Goal: Communication & Community: Answer question/provide support

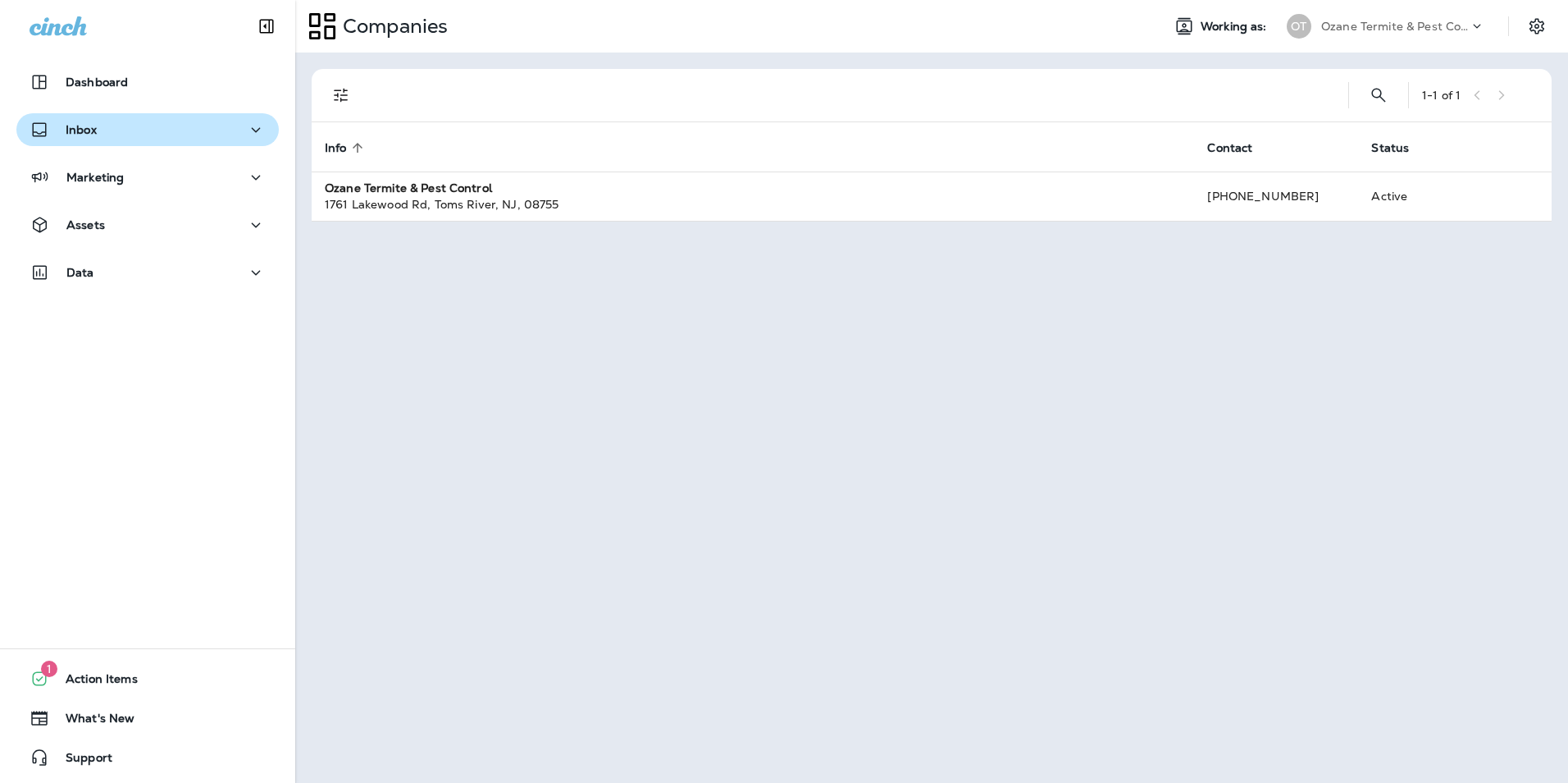
click at [137, 135] on div "Inbox" at bounding box center [147, 130] width 236 height 20
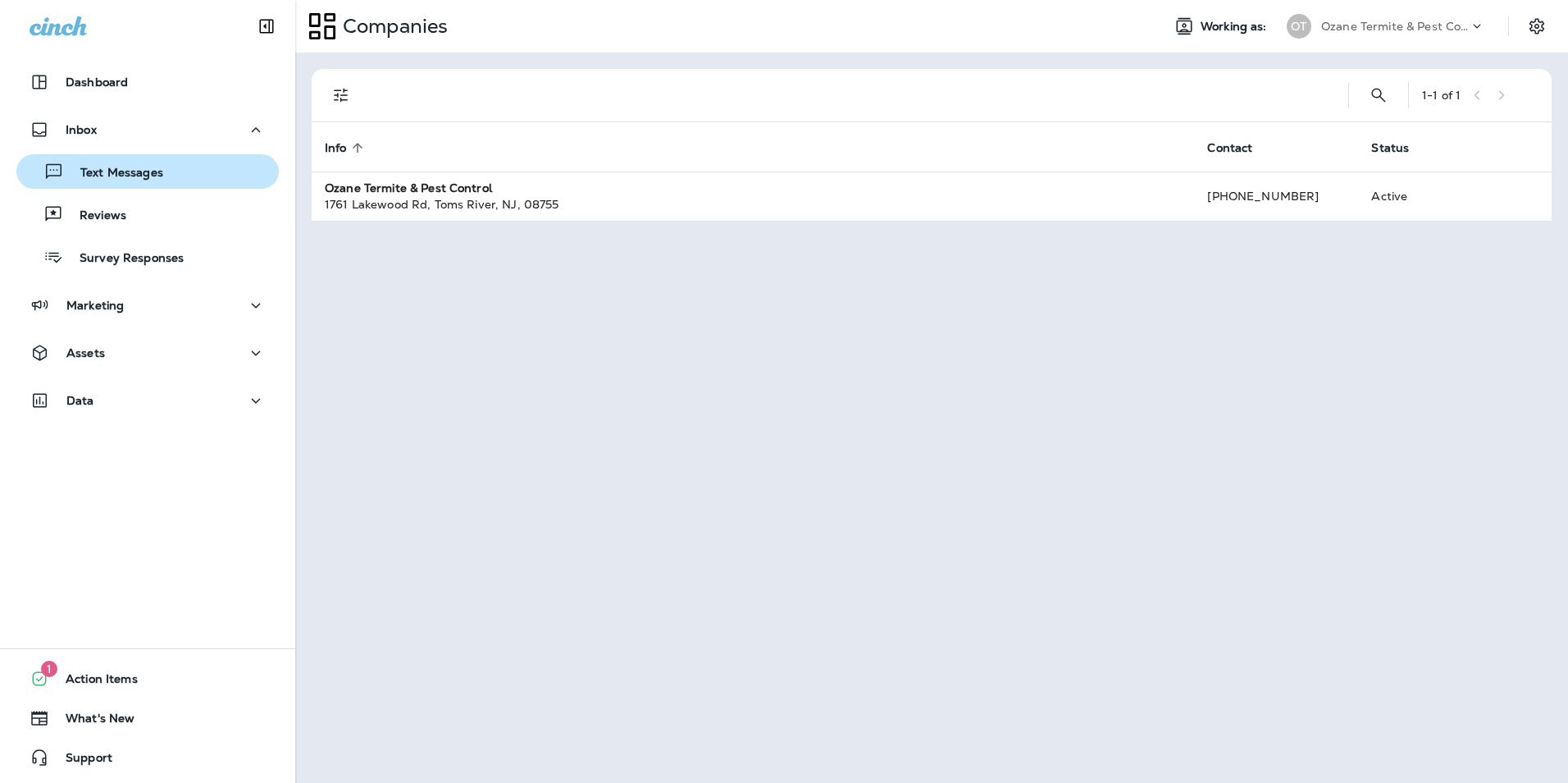
click at [124, 169] on p "Text Messages" at bounding box center [113, 174] width 99 height 16
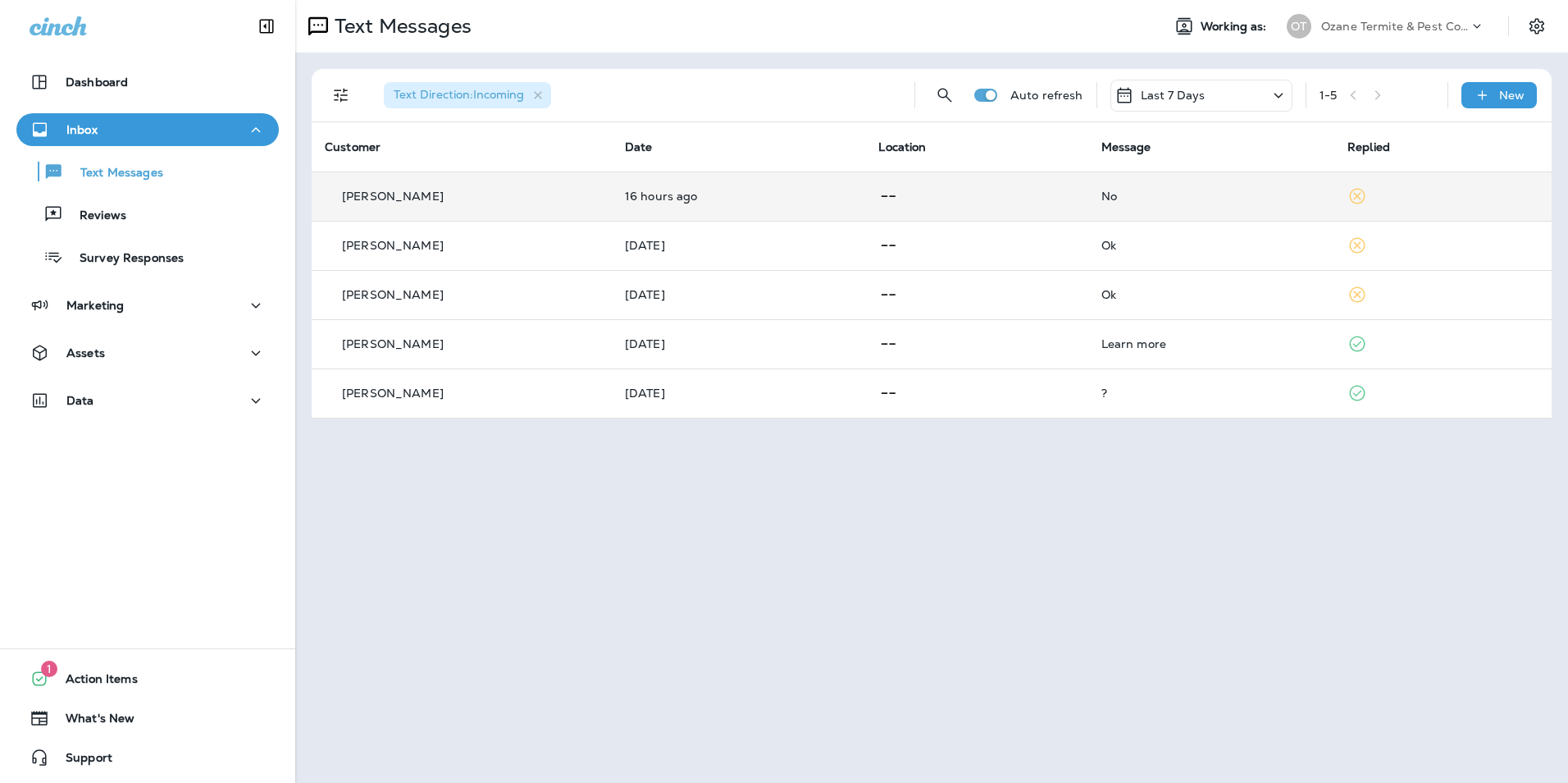
click at [492, 205] on td "[PERSON_NAME]" at bounding box center [462, 196] width 300 height 49
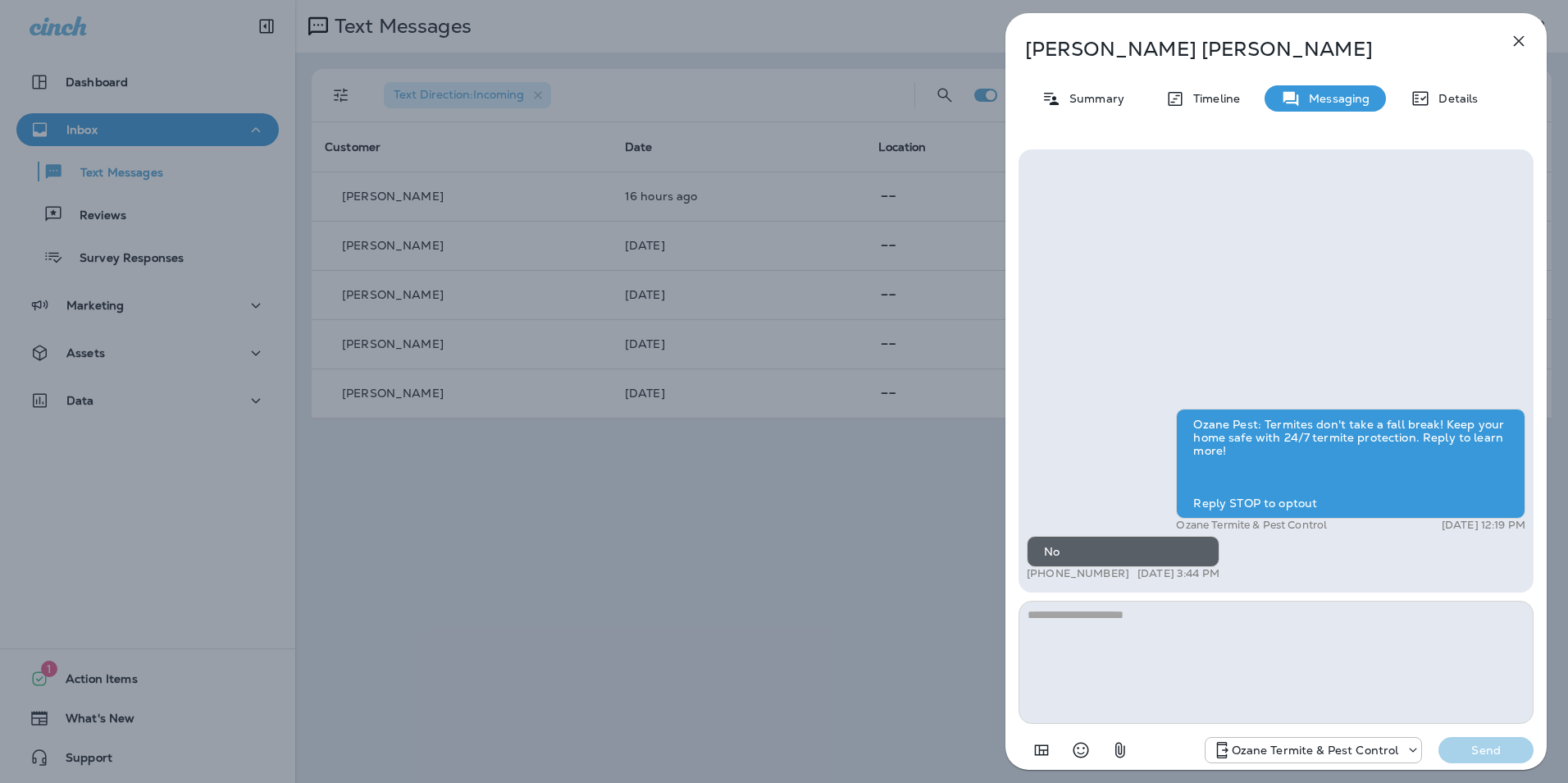
click at [1519, 34] on icon "button" at bounding box center [1519, 40] width 19 height 19
